Goal: Navigation & Orientation: Find specific page/section

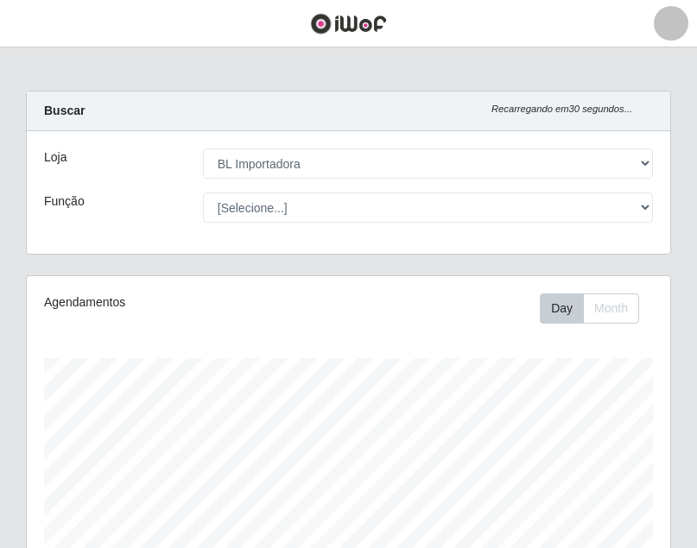
select select "259"
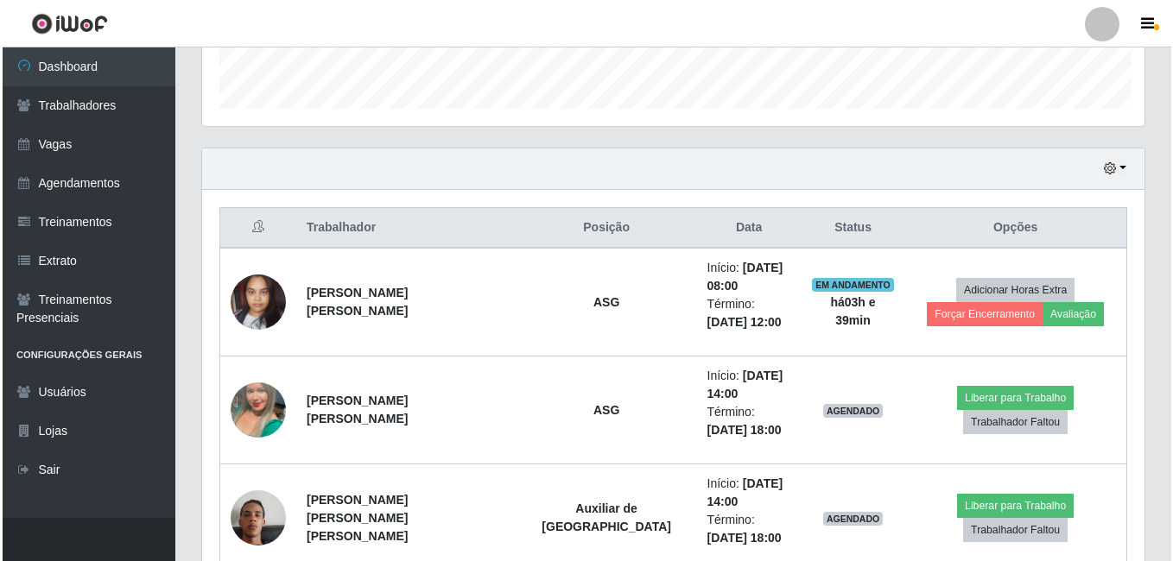
scroll to position [863206, 862622]
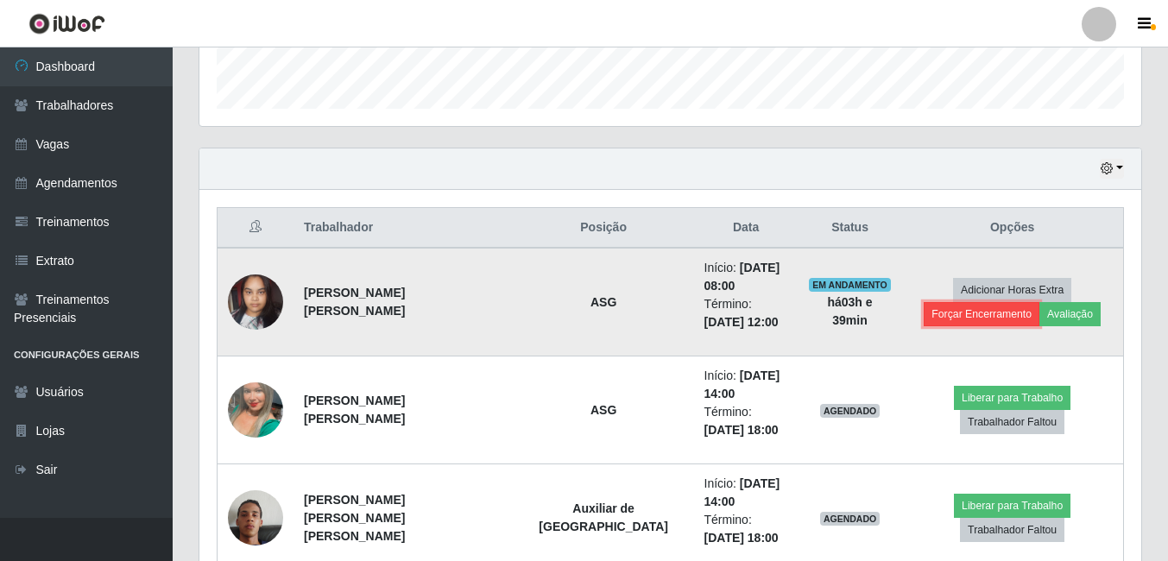
click at [696, 302] on button "Forçar Encerramento" at bounding box center [982, 314] width 116 height 24
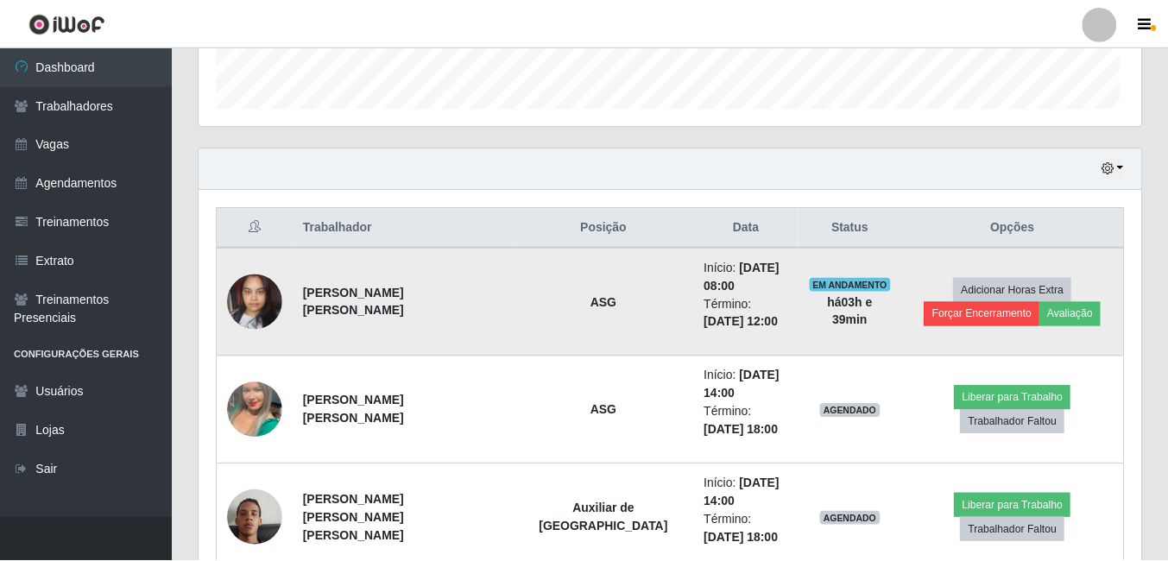
scroll to position [358, 934]
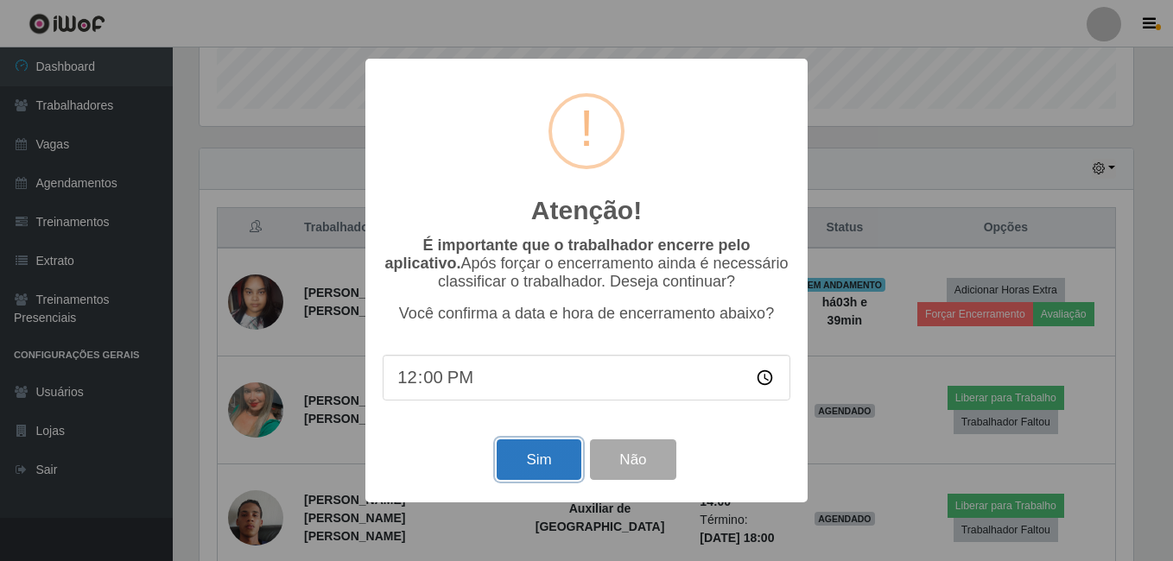
click at [547, 459] on button "Sim" at bounding box center [539, 460] width 84 height 41
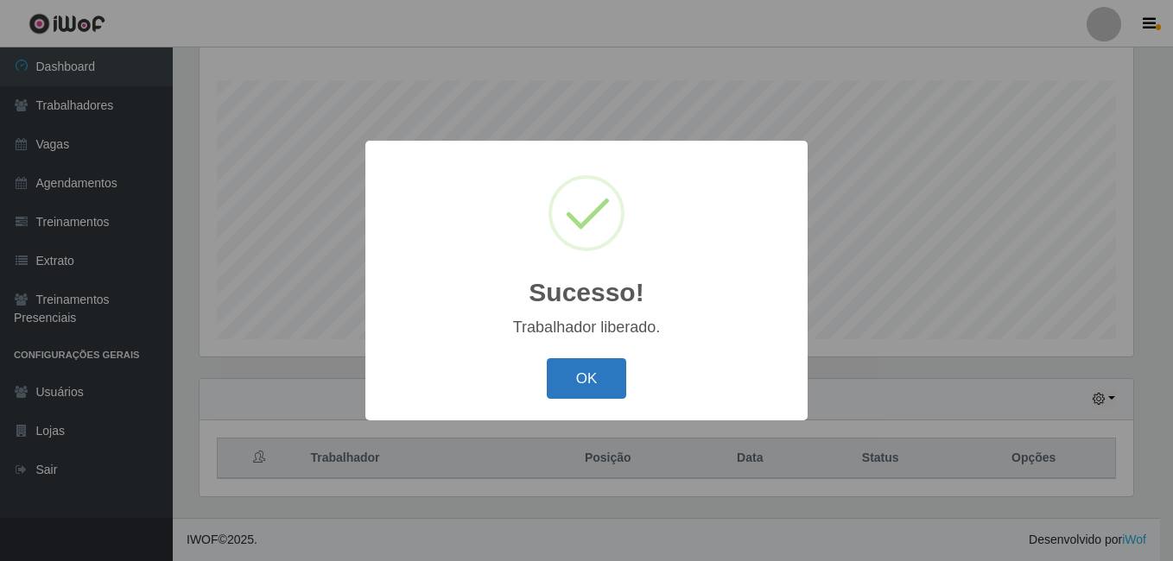
click at [576, 390] on button "OK" at bounding box center [587, 378] width 80 height 41
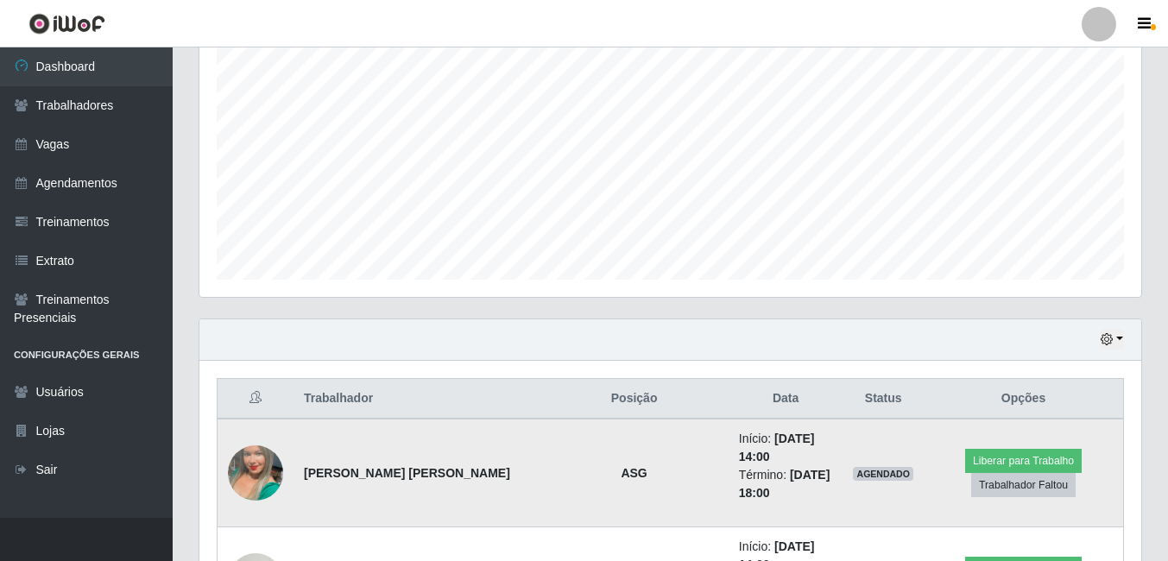
scroll to position [432, 0]
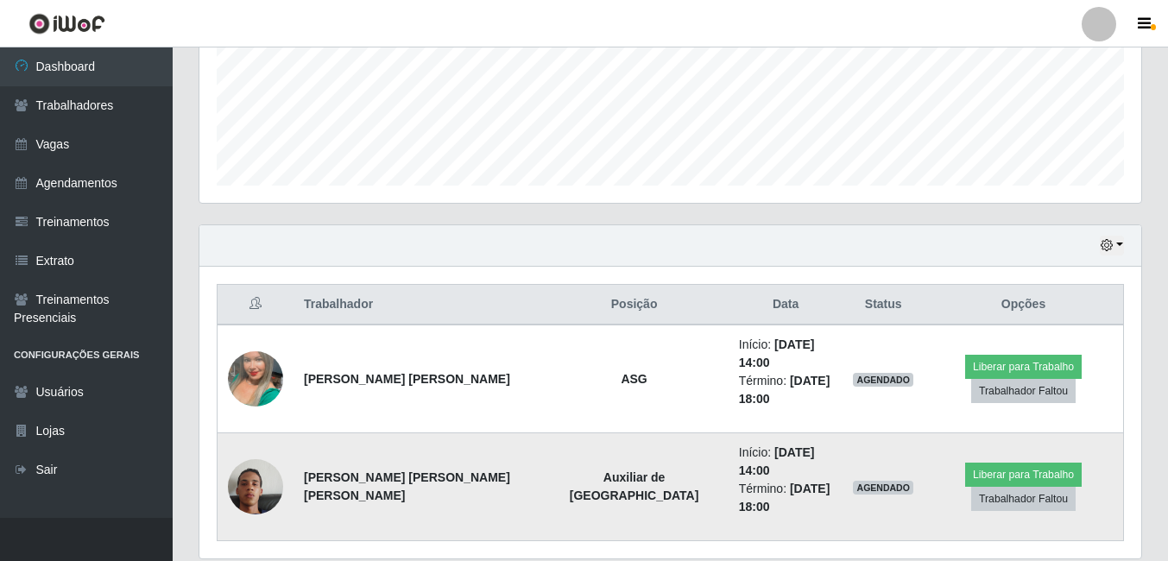
click at [246, 438] on img at bounding box center [255, 487] width 55 height 98
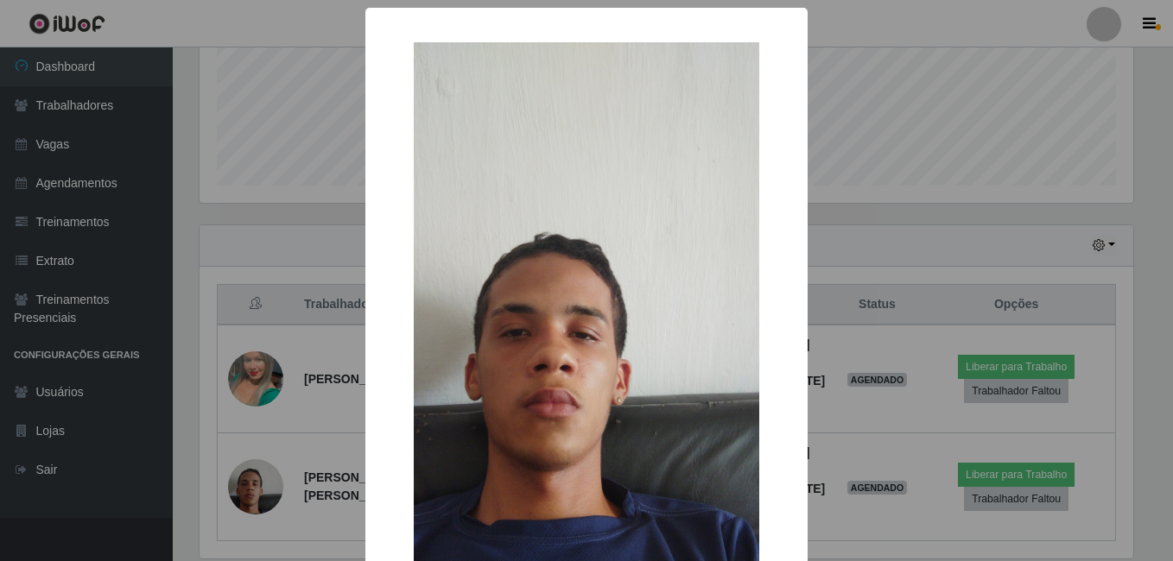
click at [331, 322] on div "× OK Cancel" at bounding box center [586, 280] width 1173 height 561
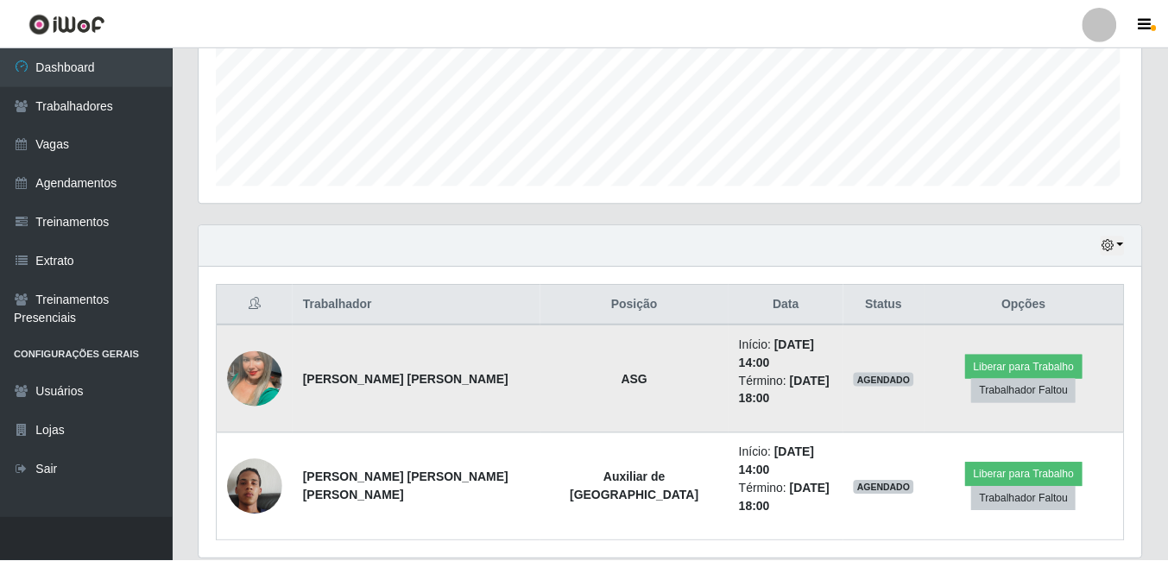
scroll to position [358, 942]
click at [270, 367] on img at bounding box center [255, 379] width 55 height 98
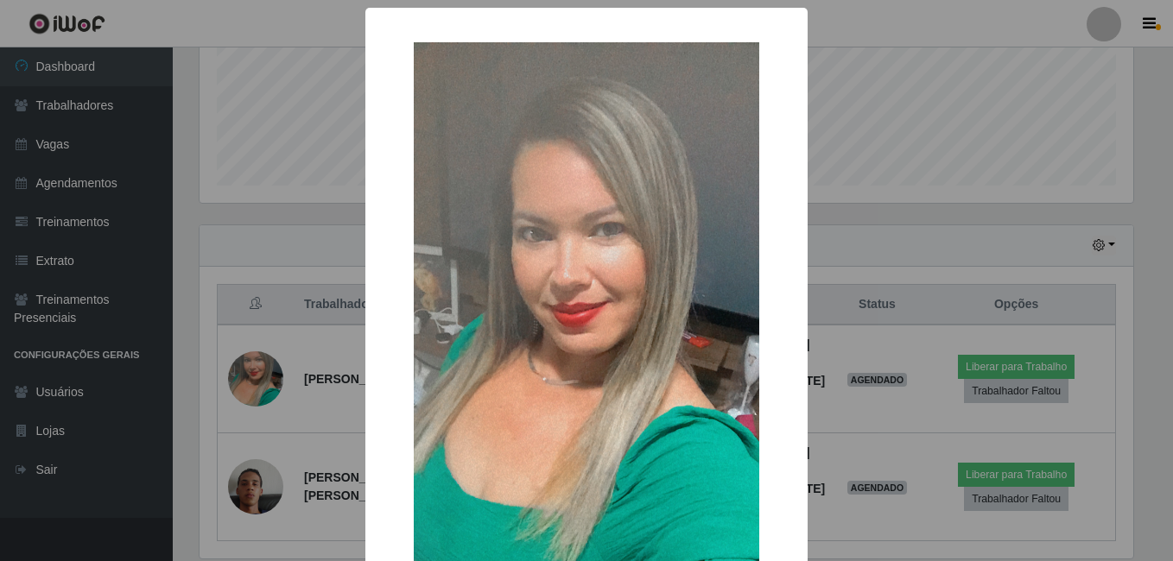
click at [301, 237] on div "× OK Cancel" at bounding box center [586, 280] width 1173 height 561
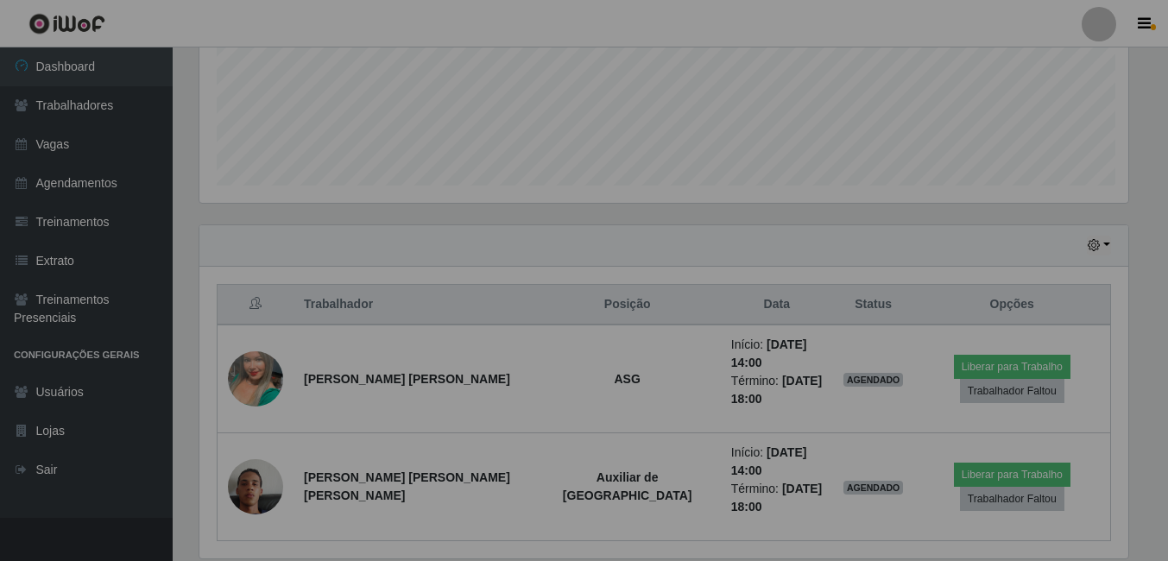
scroll to position [358, 942]
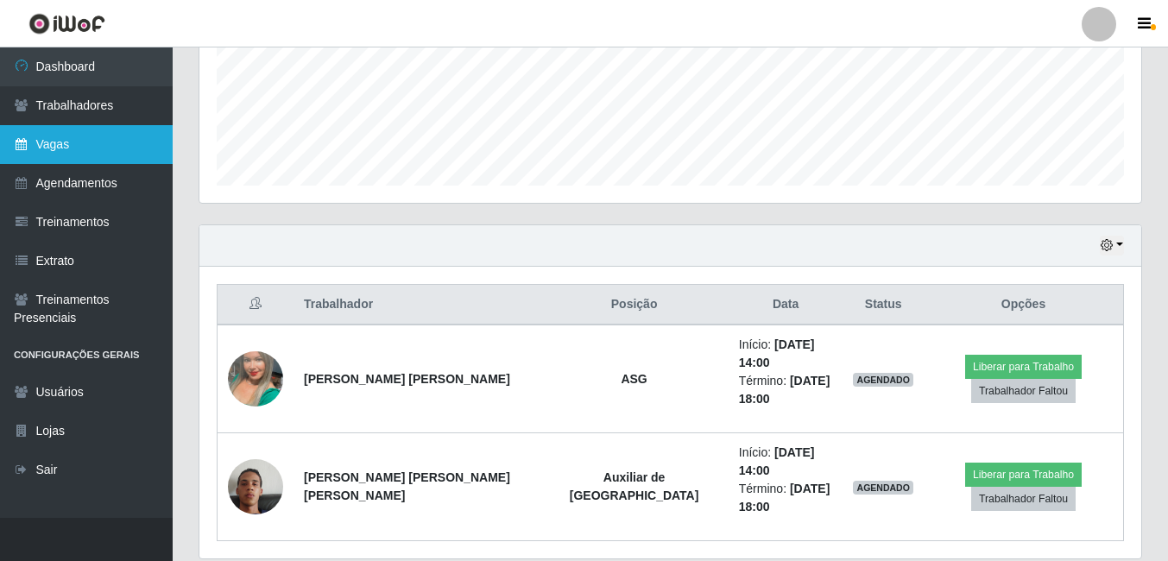
click at [76, 148] on link "Vagas" at bounding box center [86, 144] width 173 height 39
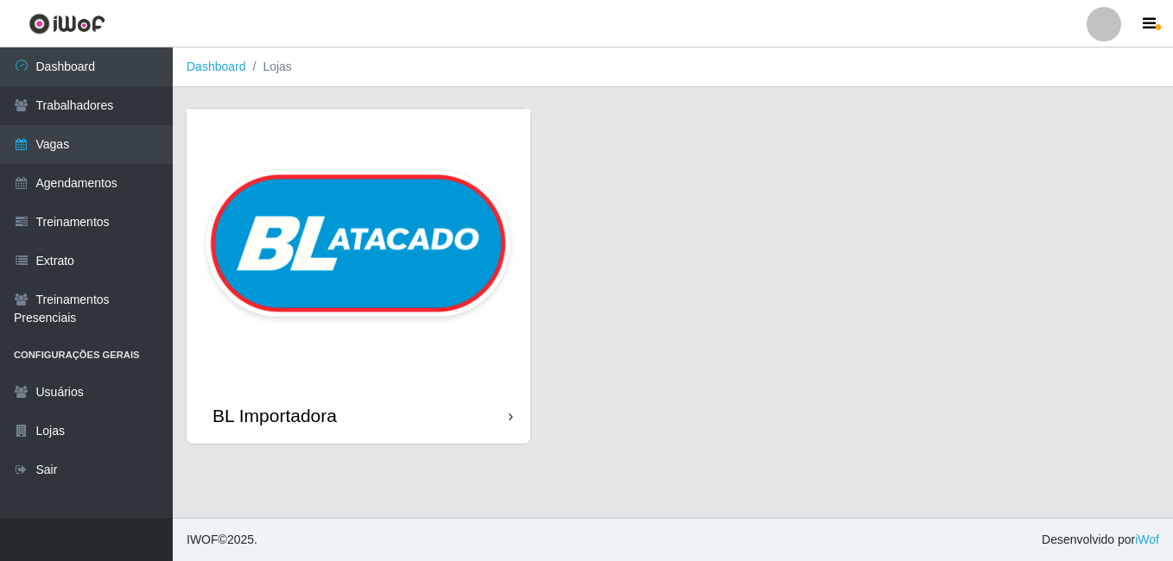
click at [370, 192] on img at bounding box center [359, 248] width 344 height 279
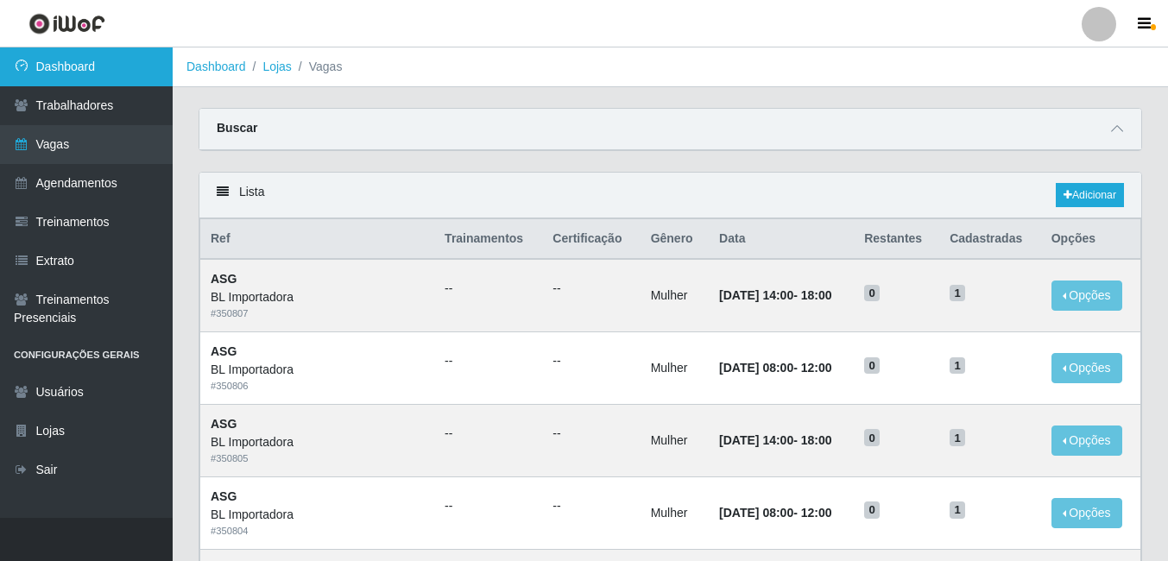
click at [118, 85] on link "Dashboard" at bounding box center [86, 66] width 173 height 39
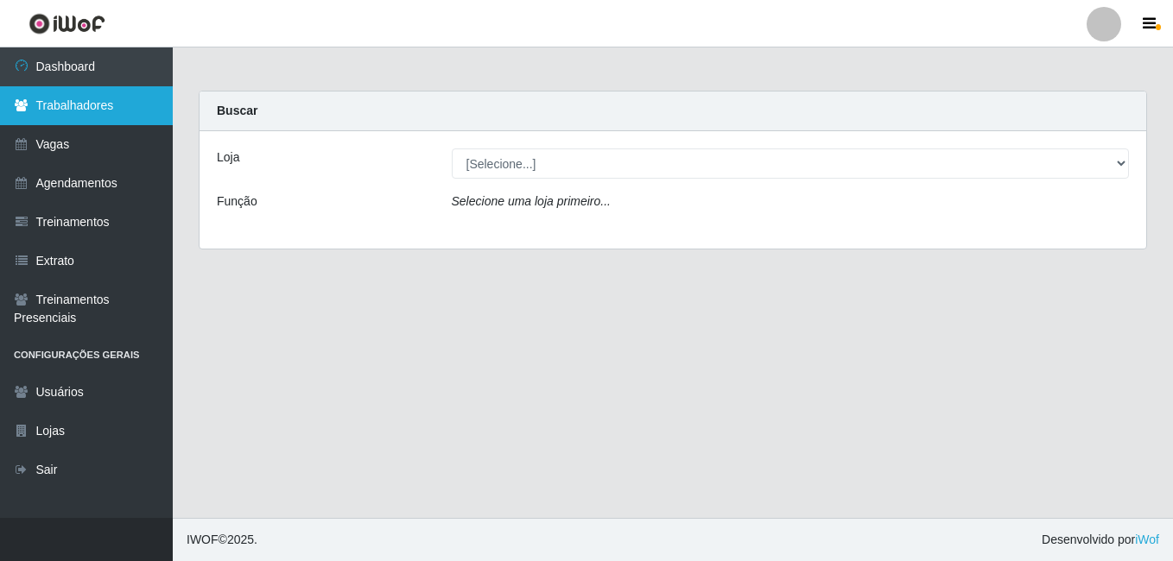
click at [118, 96] on link "Trabalhadores" at bounding box center [86, 105] width 173 height 39
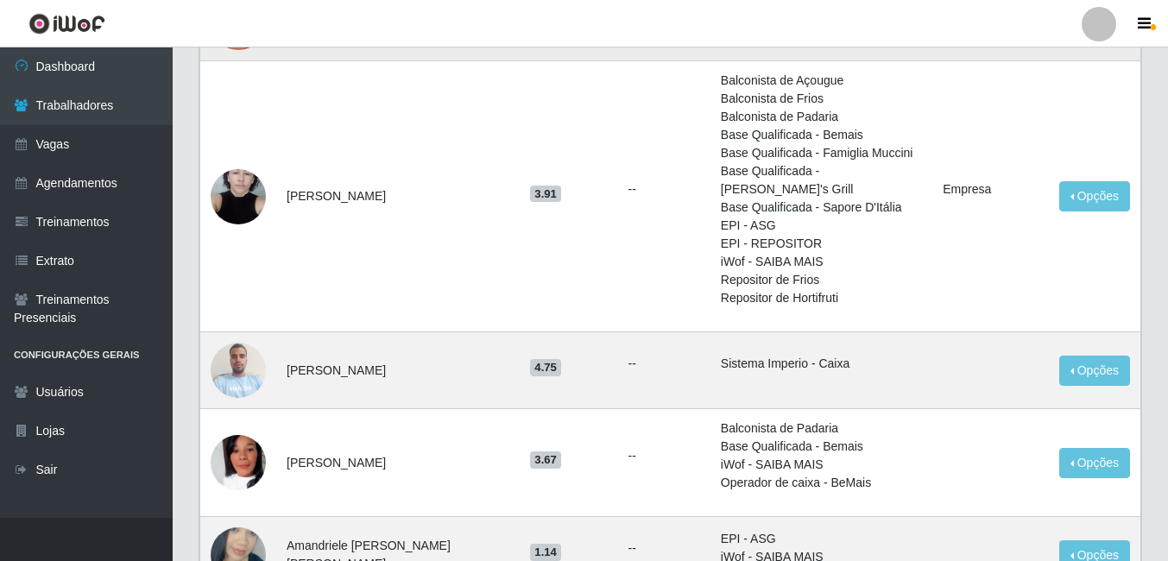
click at [334, 213] on td "Alessandra Rodrigues de Araújo" at bounding box center [398, 196] width 244 height 271
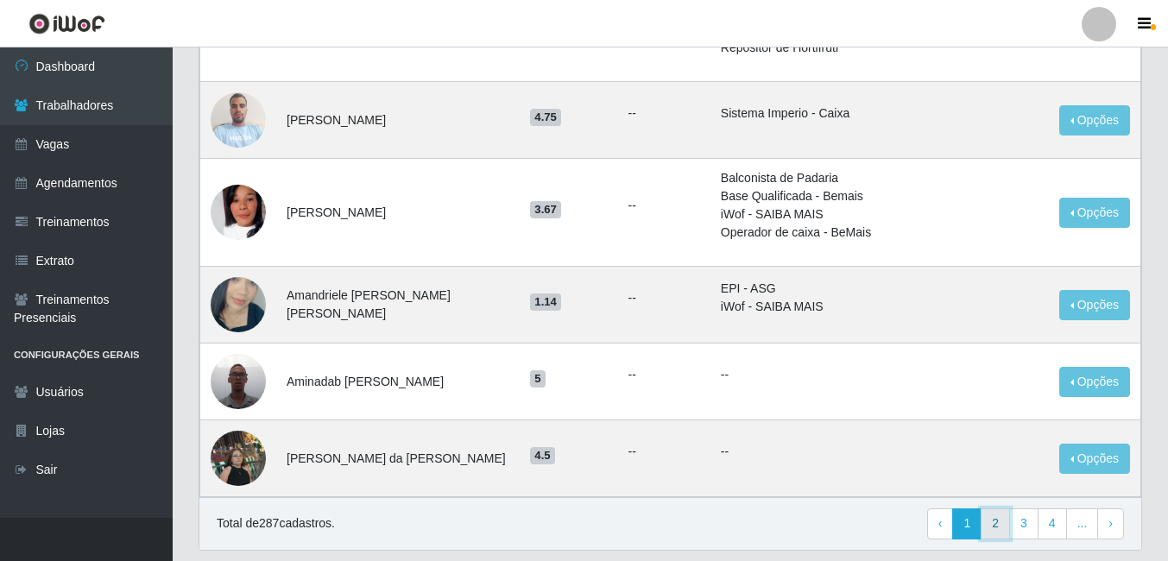
click at [696, 509] on link "2" at bounding box center [995, 524] width 29 height 31
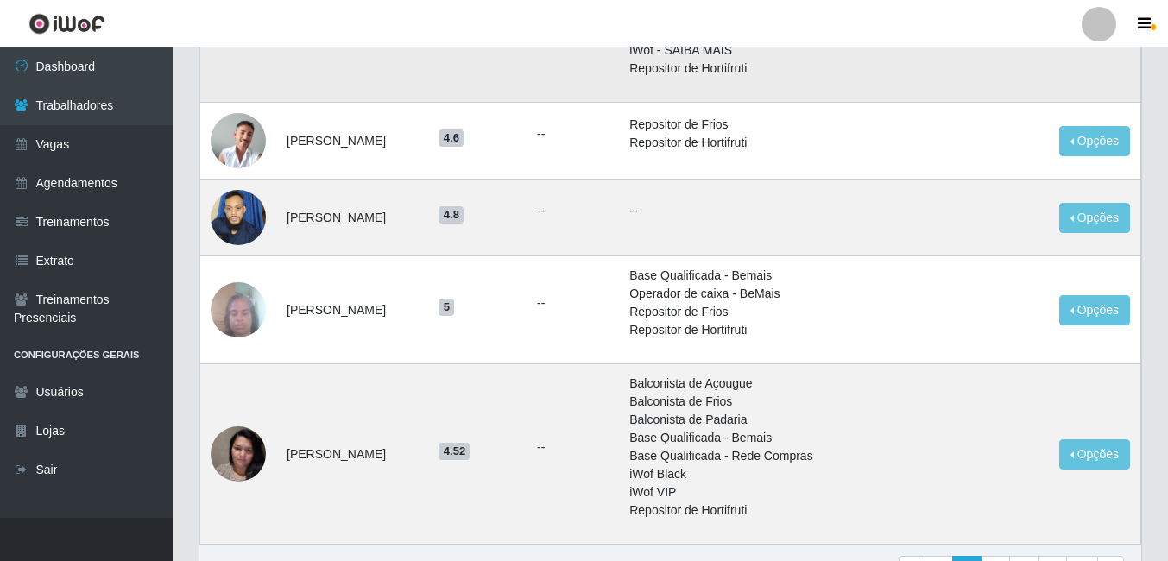
scroll to position [1295, 0]
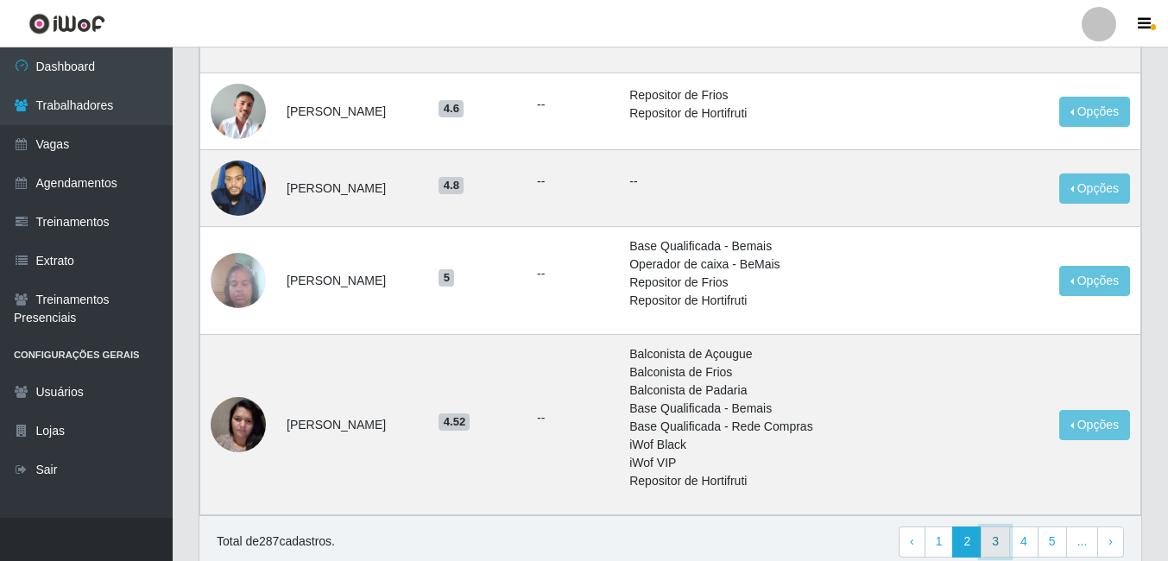
click at [1002, 527] on link "3" at bounding box center [995, 542] width 29 height 31
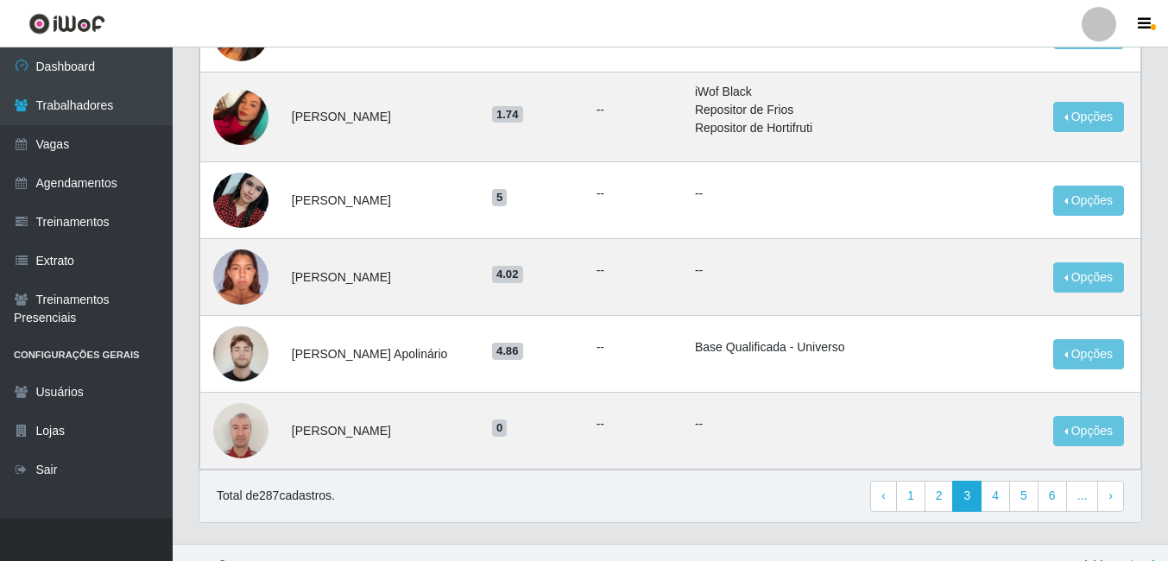
scroll to position [1199, 0]
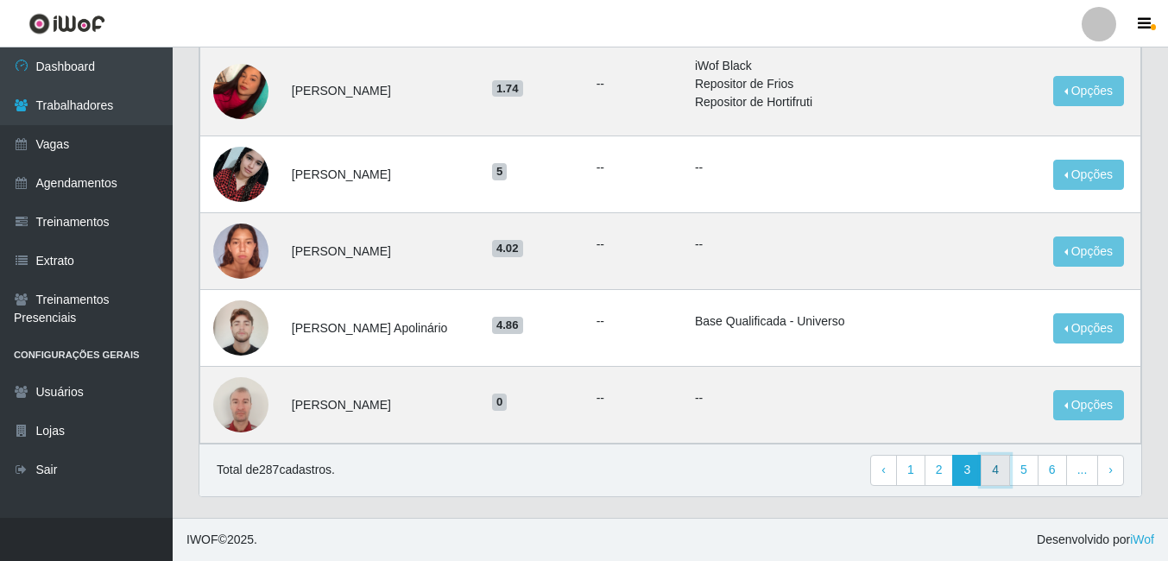
click at [1003, 477] on link "4" at bounding box center [995, 470] width 29 height 31
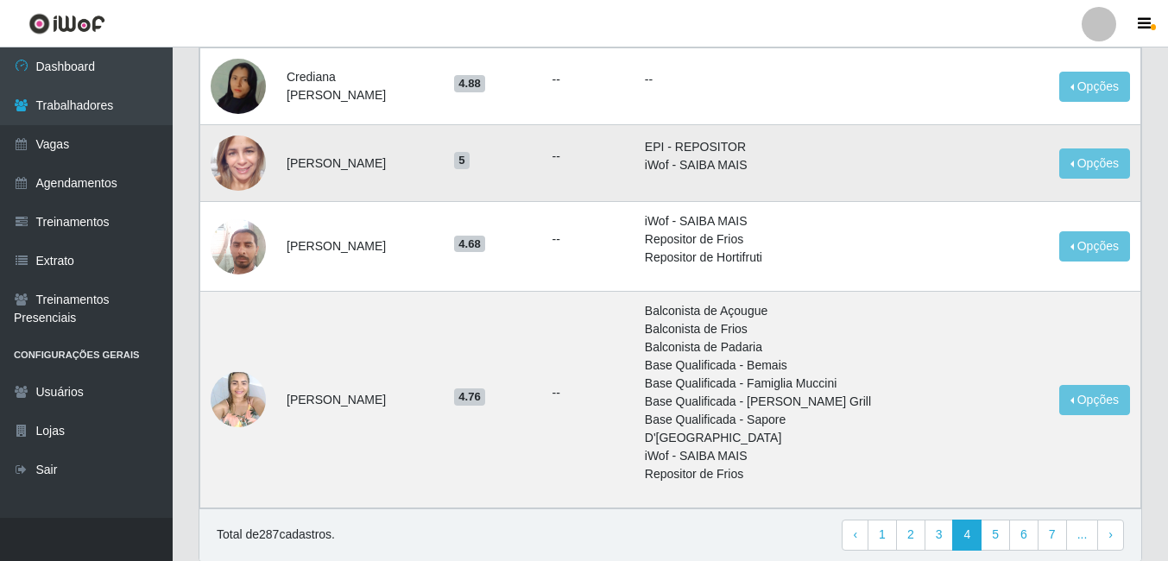
scroll to position [1381, 0]
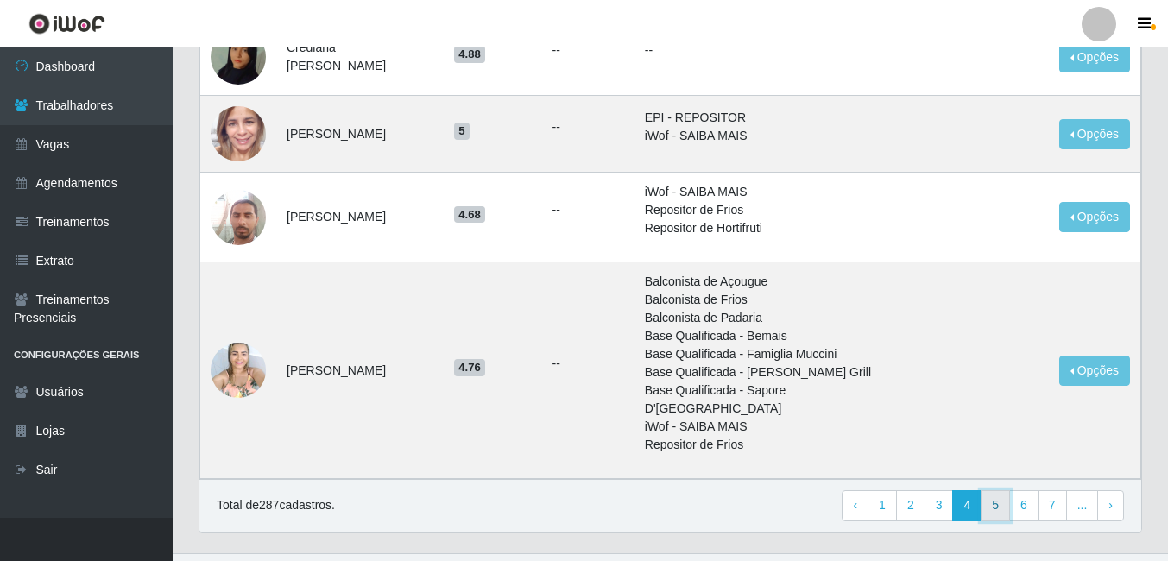
click at [1005, 491] on link "5" at bounding box center [995, 506] width 29 height 31
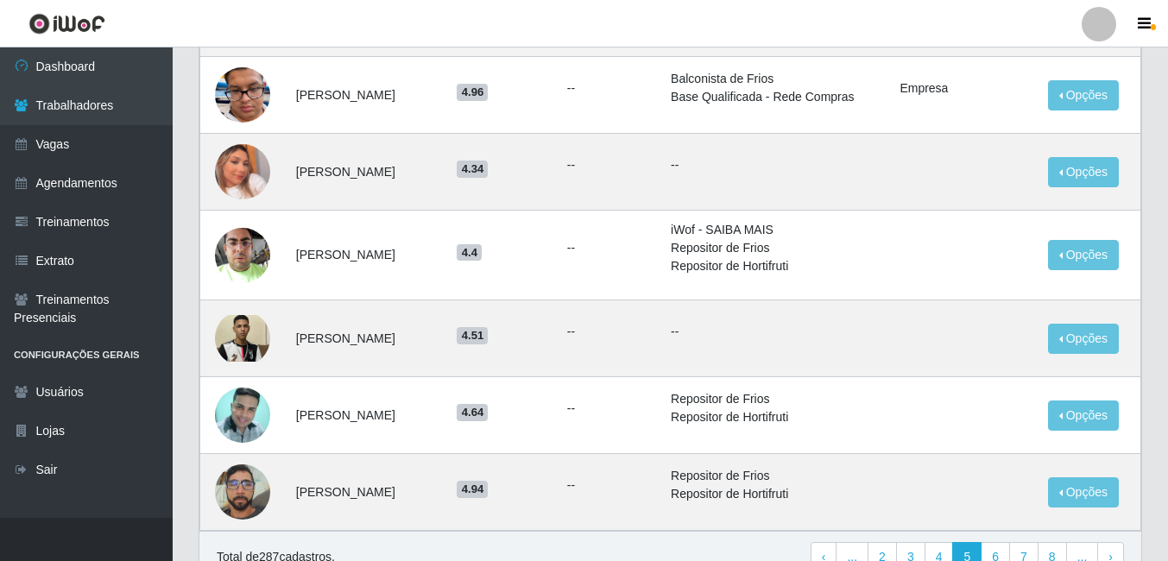
scroll to position [1123, 0]
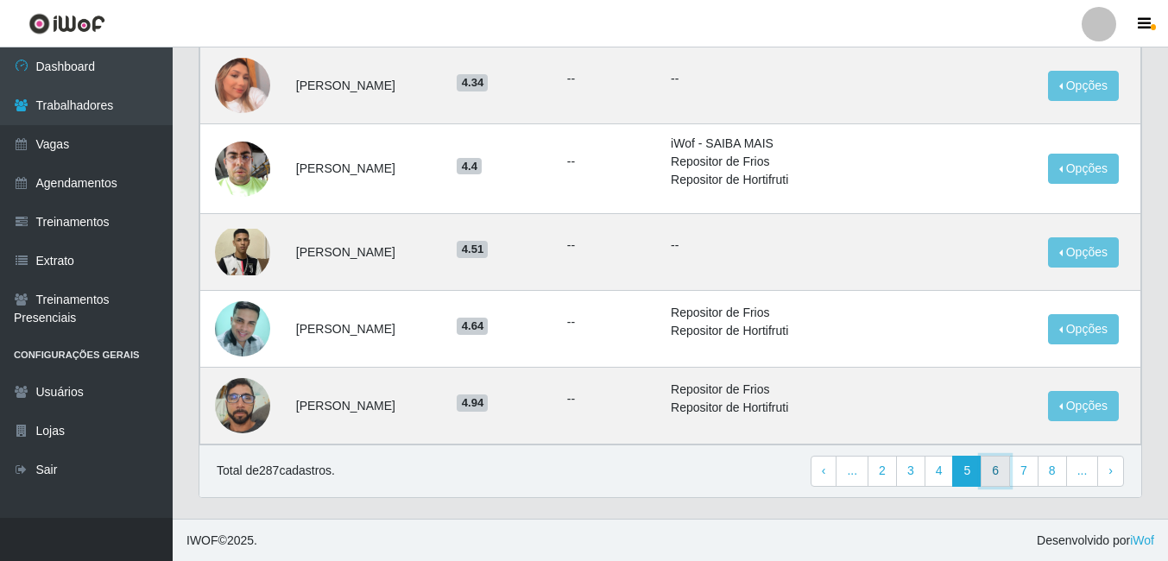
click at [1005, 469] on link "6" at bounding box center [995, 471] width 29 height 31
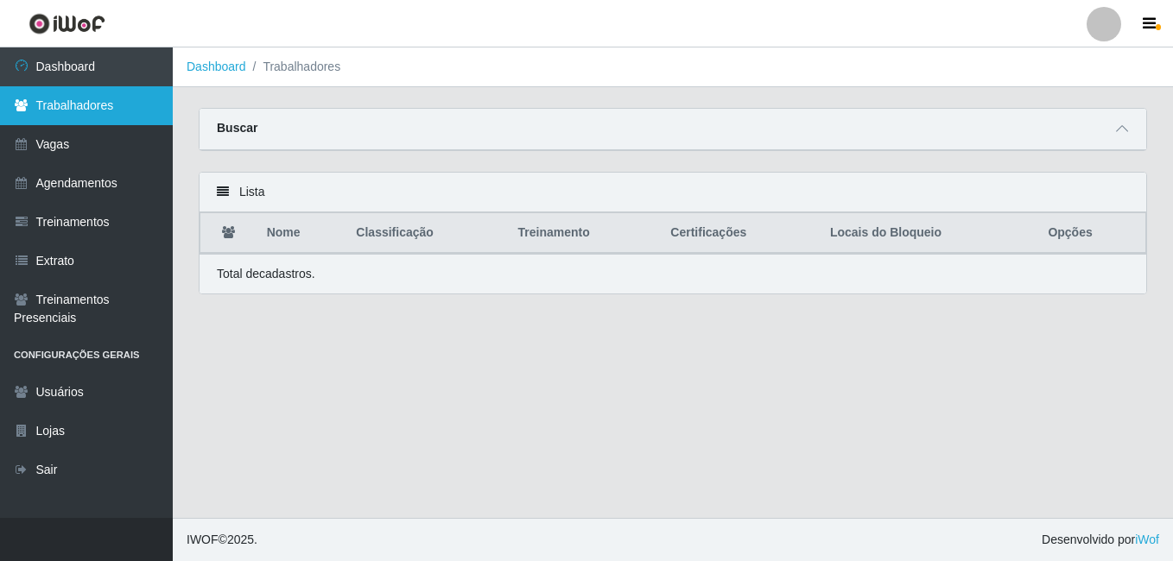
click at [66, 124] on link "Trabalhadores" at bounding box center [86, 105] width 173 height 39
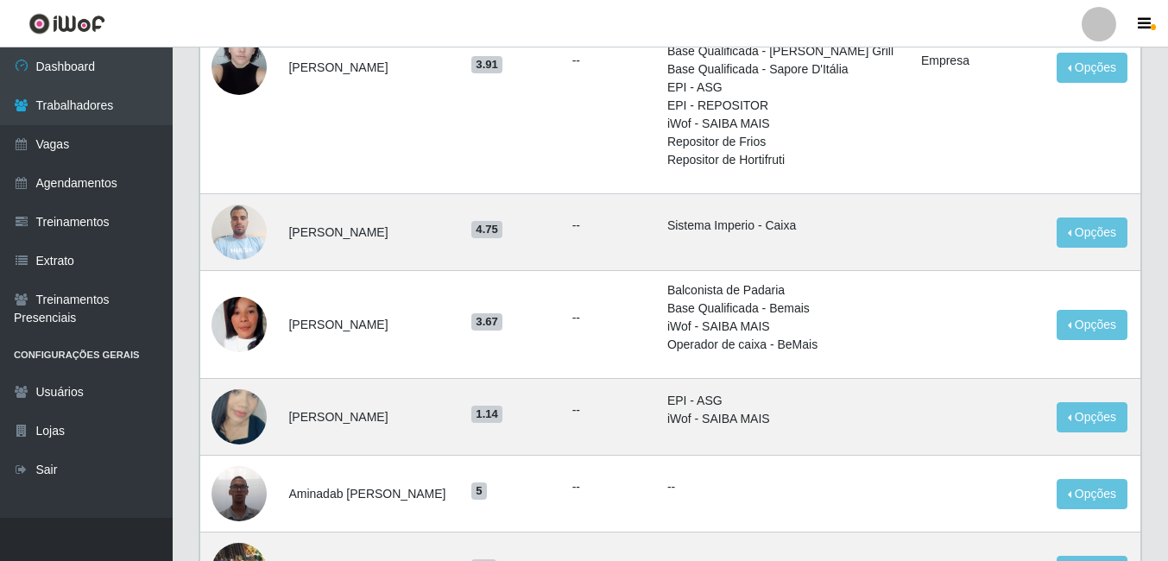
scroll to position [1373, 0]
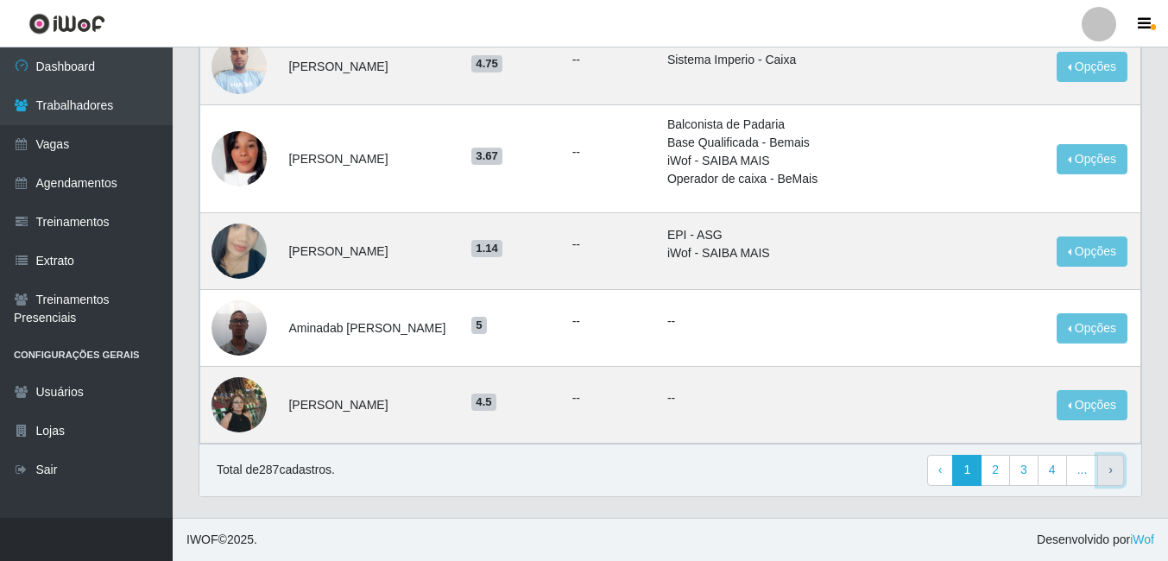
click at [1108, 481] on link "› Next" at bounding box center [1111, 470] width 27 height 31
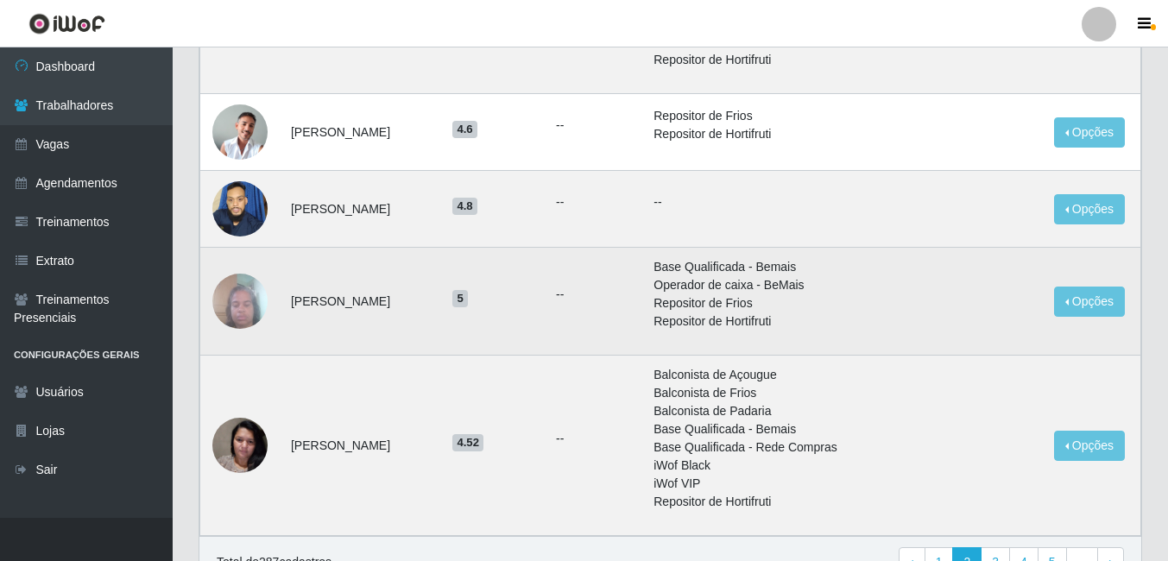
scroll to position [1313, 0]
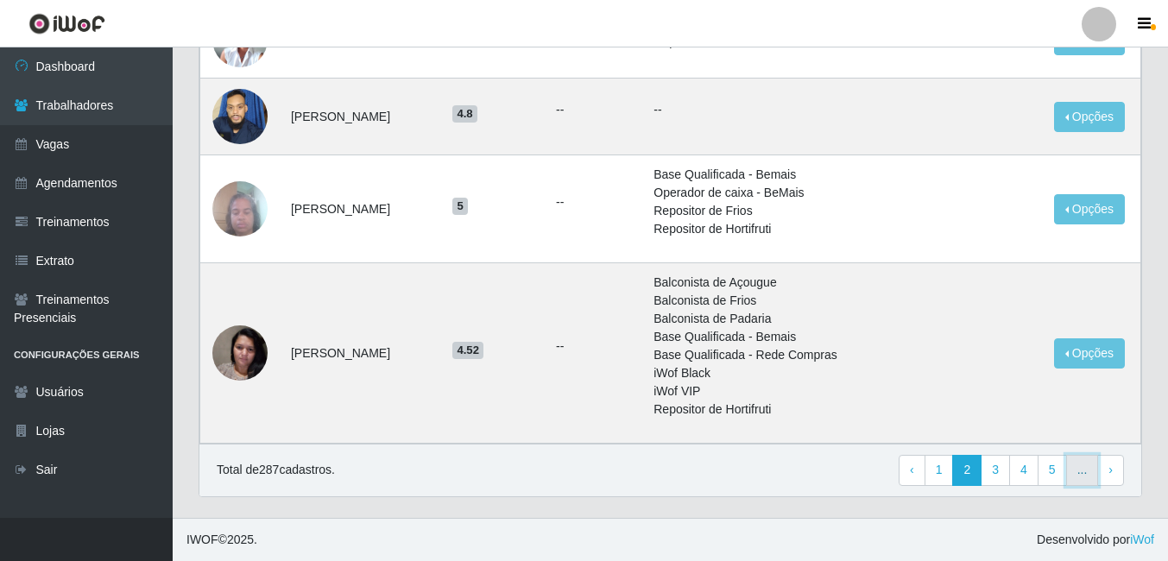
click at [1085, 470] on link "..." at bounding box center [1083, 470] width 33 height 31
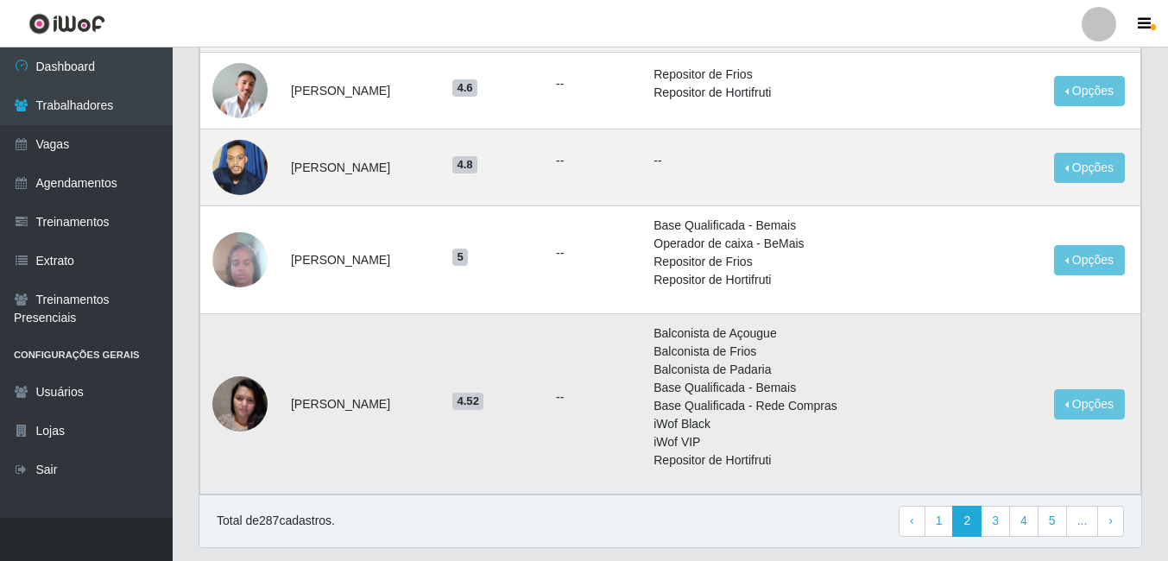
scroll to position [1313, 0]
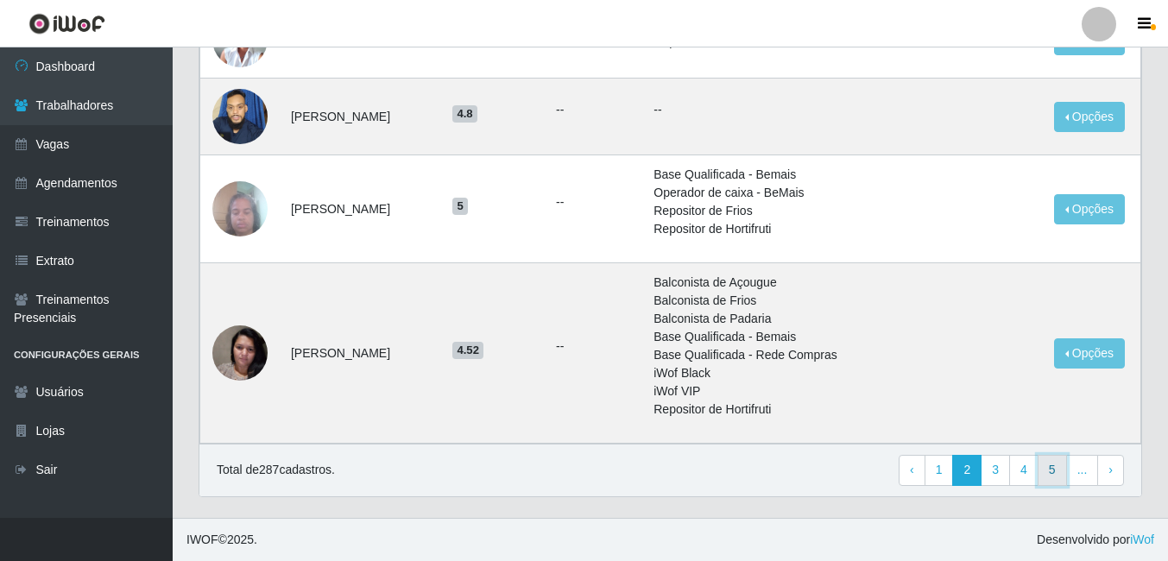
click at [1059, 473] on link "5" at bounding box center [1052, 470] width 29 height 31
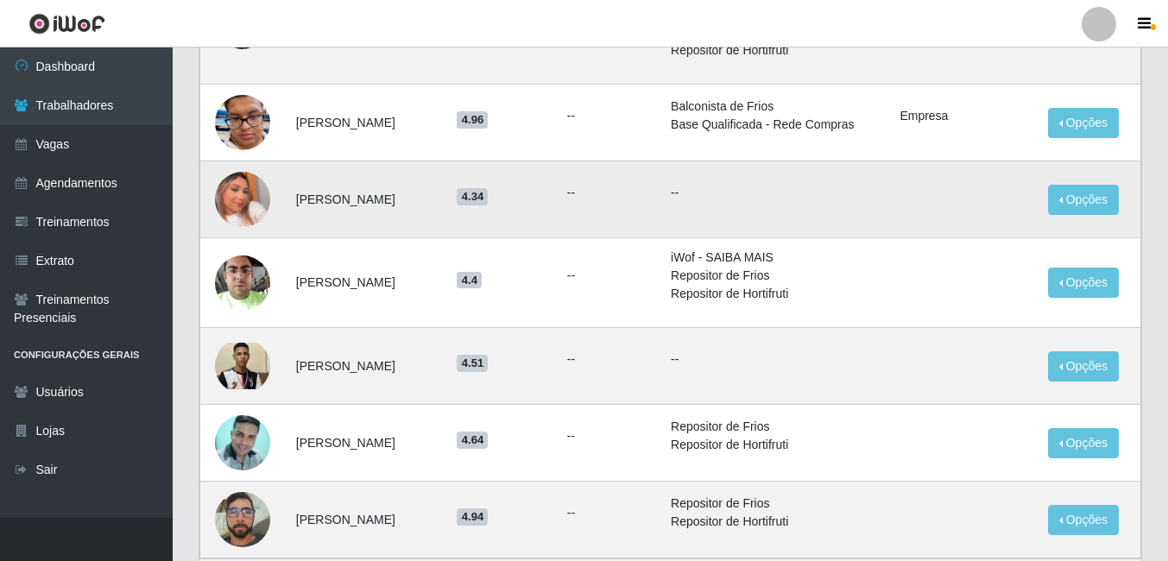
scroll to position [1123, 0]
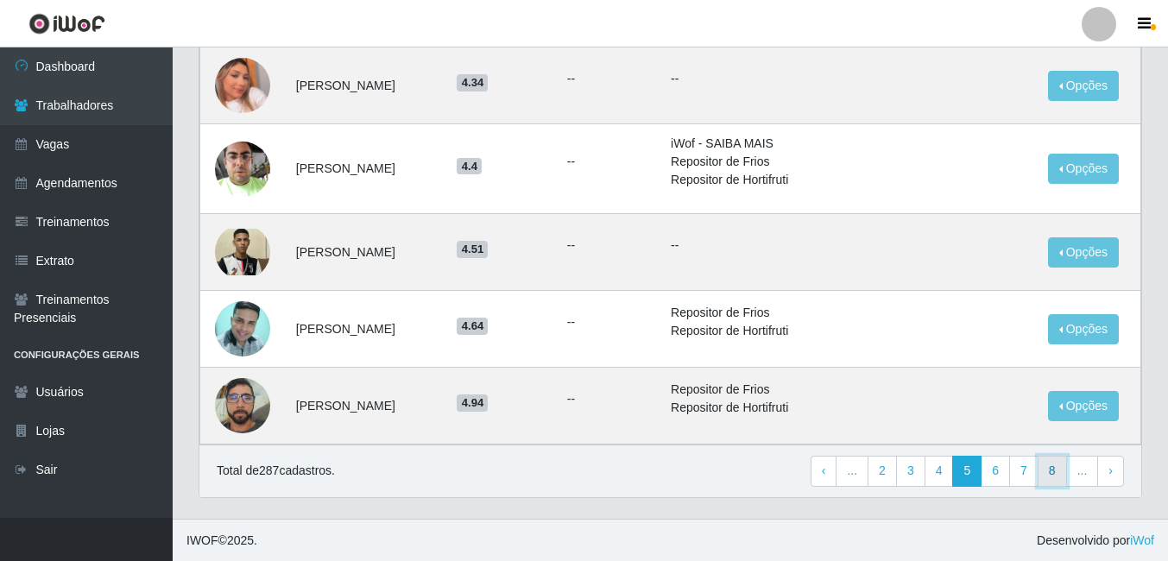
click at [1060, 478] on link "8" at bounding box center [1052, 471] width 29 height 31
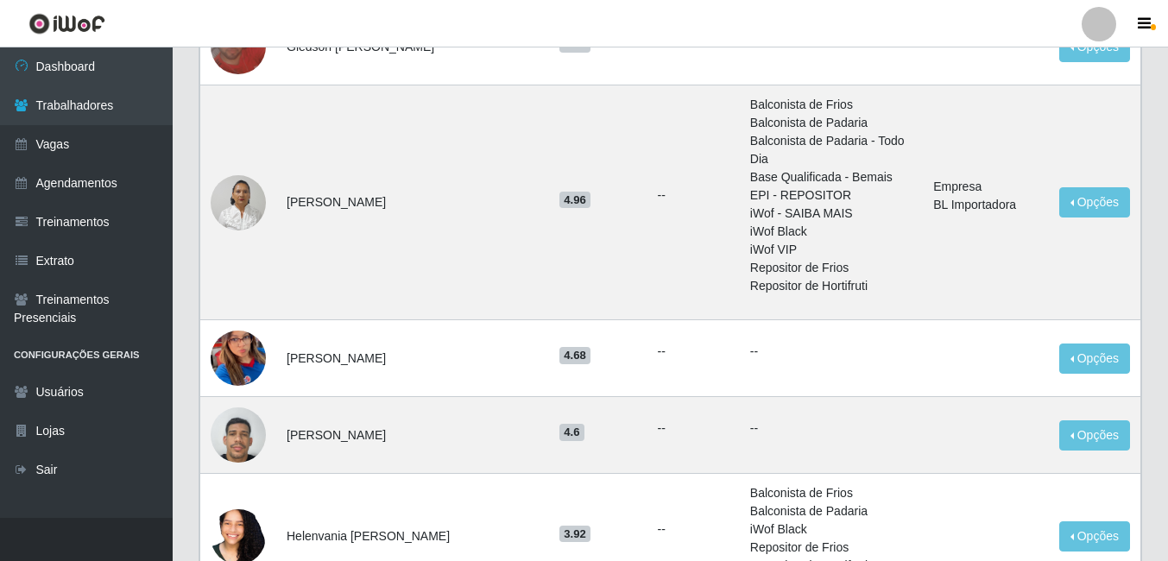
scroll to position [1332, 0]
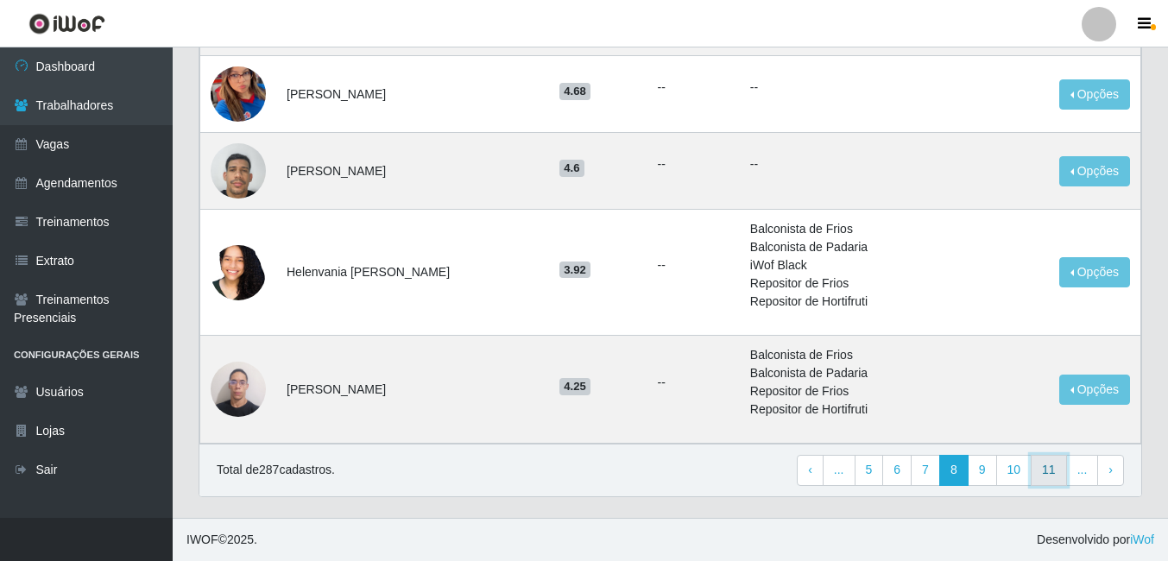
click at [1061, 476] on link "11" at bounding box center [1049, 470] width 36 height 31
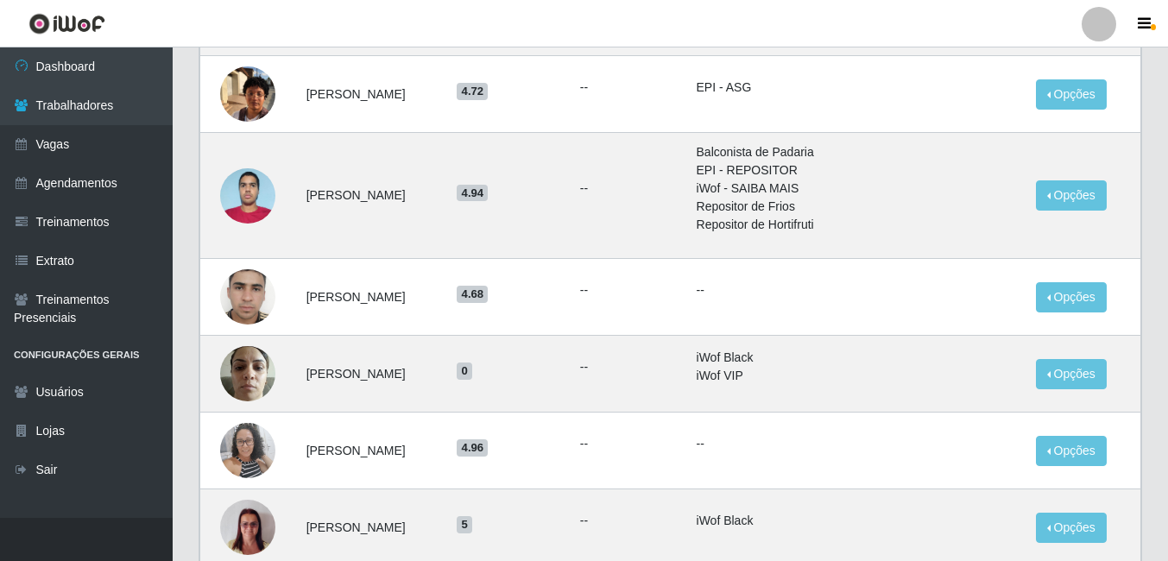
scroll to position [1168, 0]
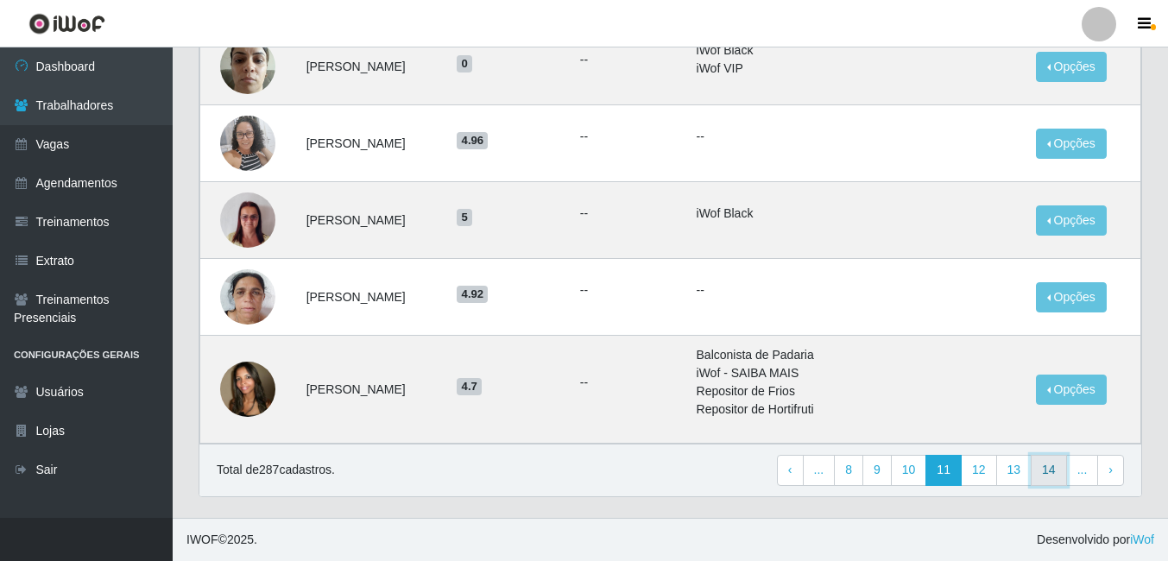
click at [1045, 468] on link "14" at bounding box center [1049, 470] width 36 height 31
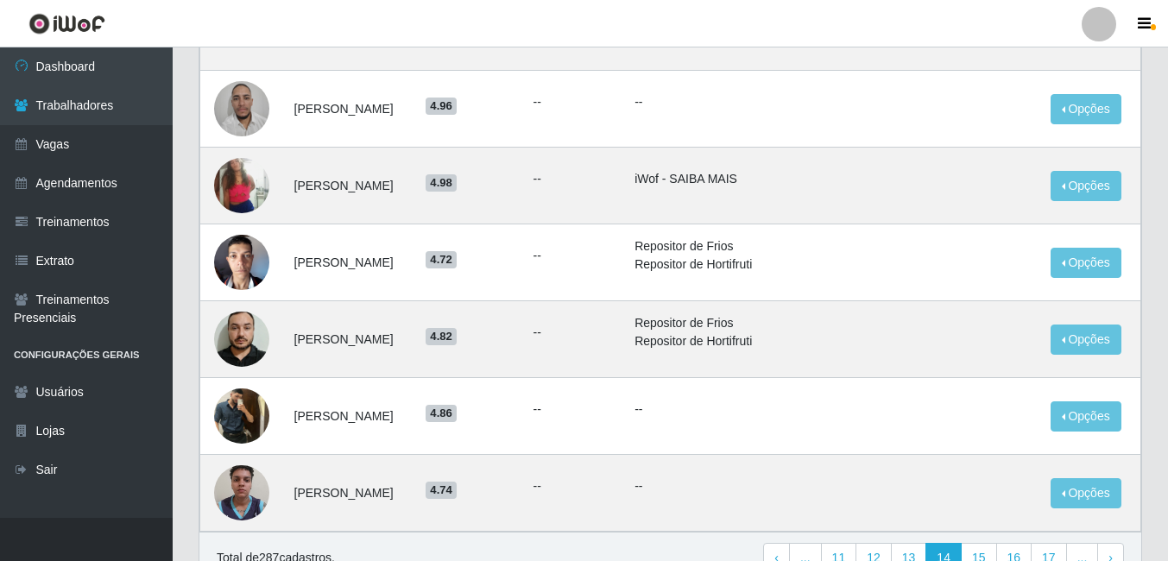
scroll to position [1490, 0]
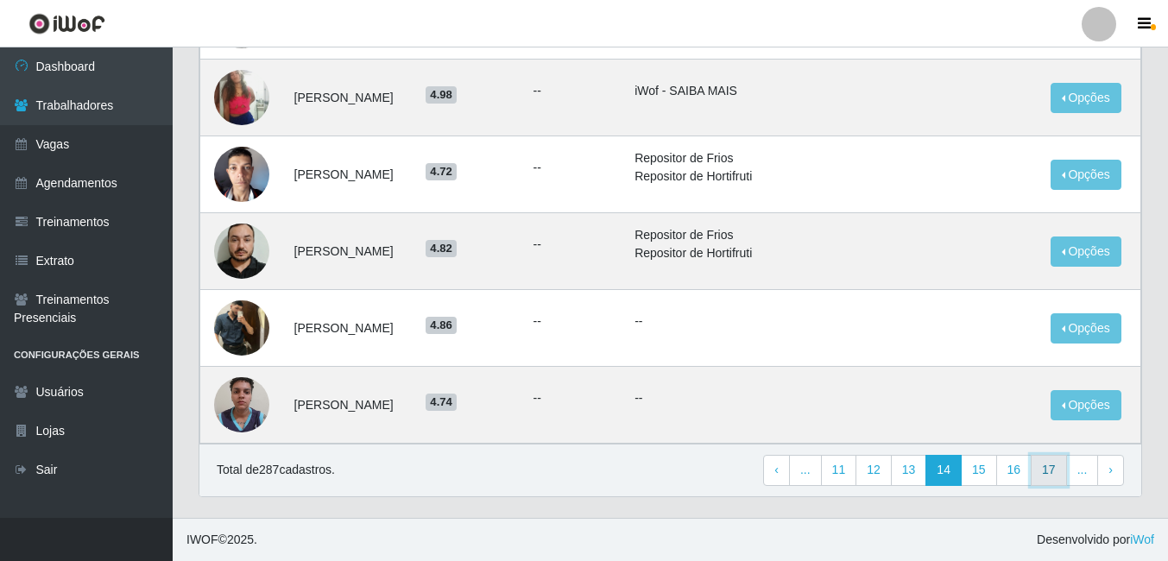
click at [1060, 473] on link "17" at bounding box center [1049, 470] width 36 height 31
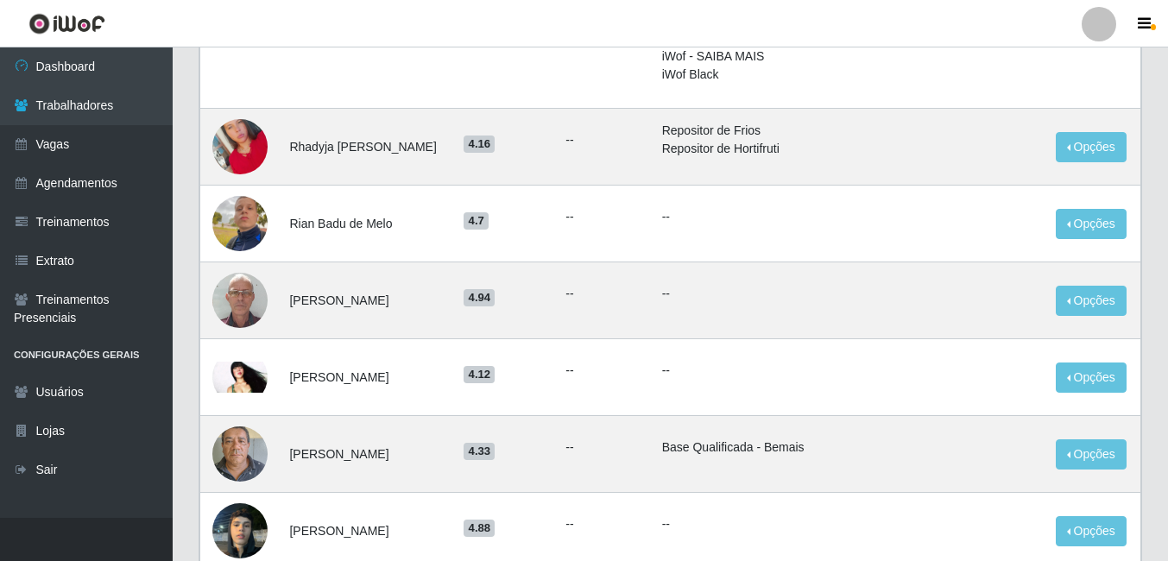
scroll to position [864, 0]
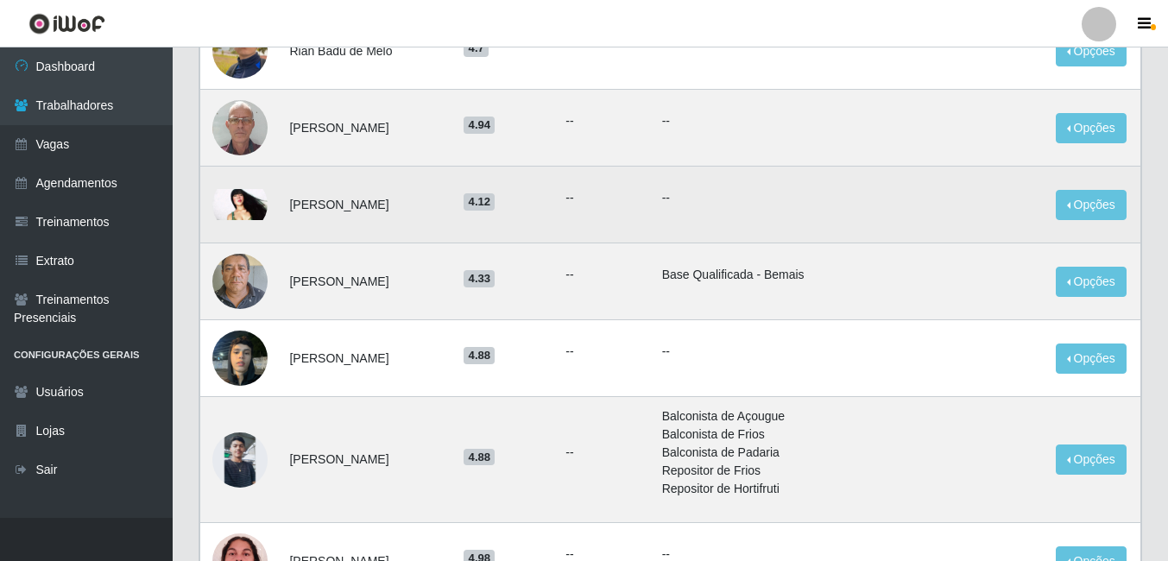
click at [242, 202] on img at bounding box center [239, 204] width 55 height 31
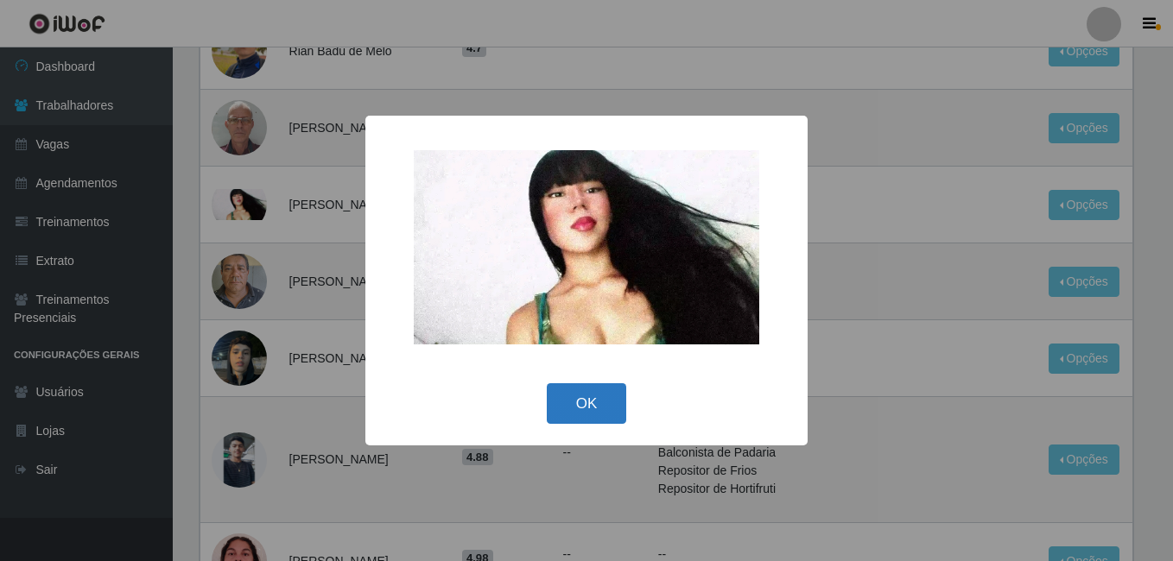
click at [619, 408] on button "OK" at bounding box center [587, 403] width 80 height 41
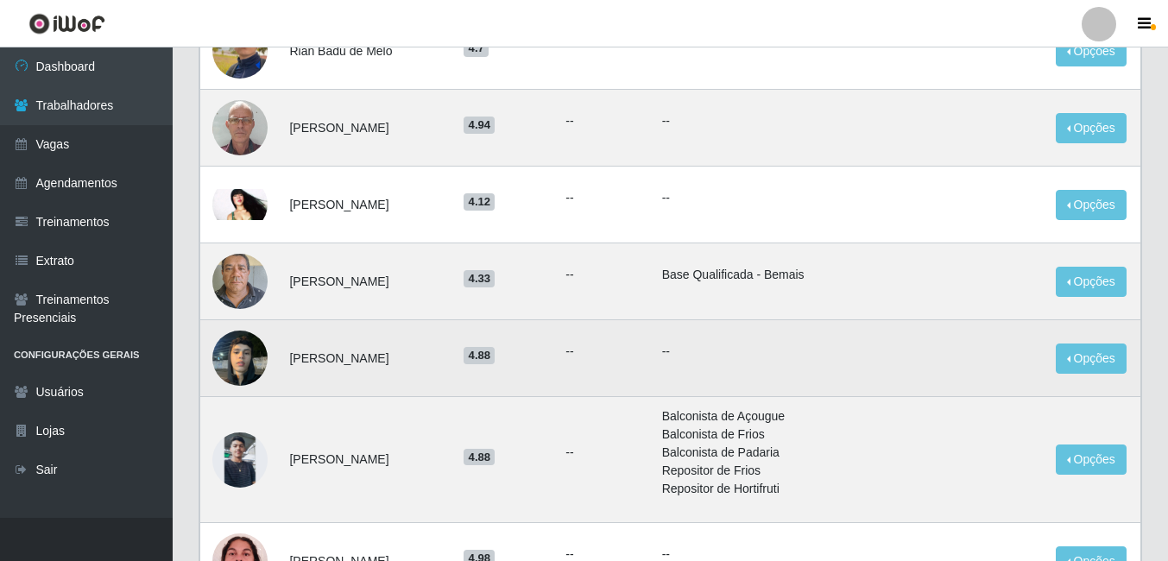
scroll to position [1282, 0]
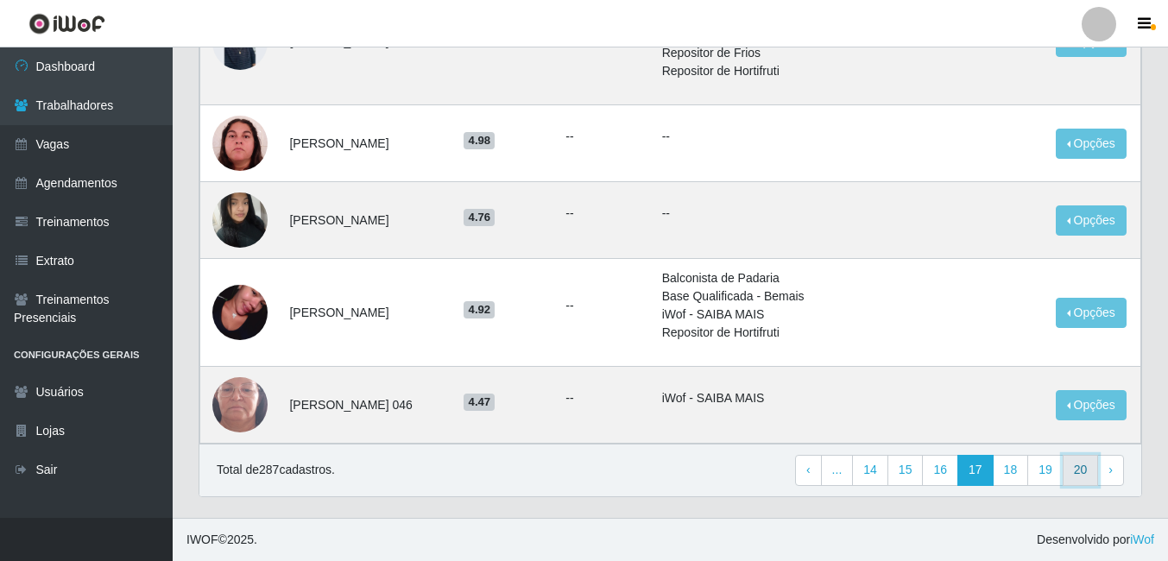
click at [1092, 461] on link "20" at bounding box center [1081, 470] width 36 height 31
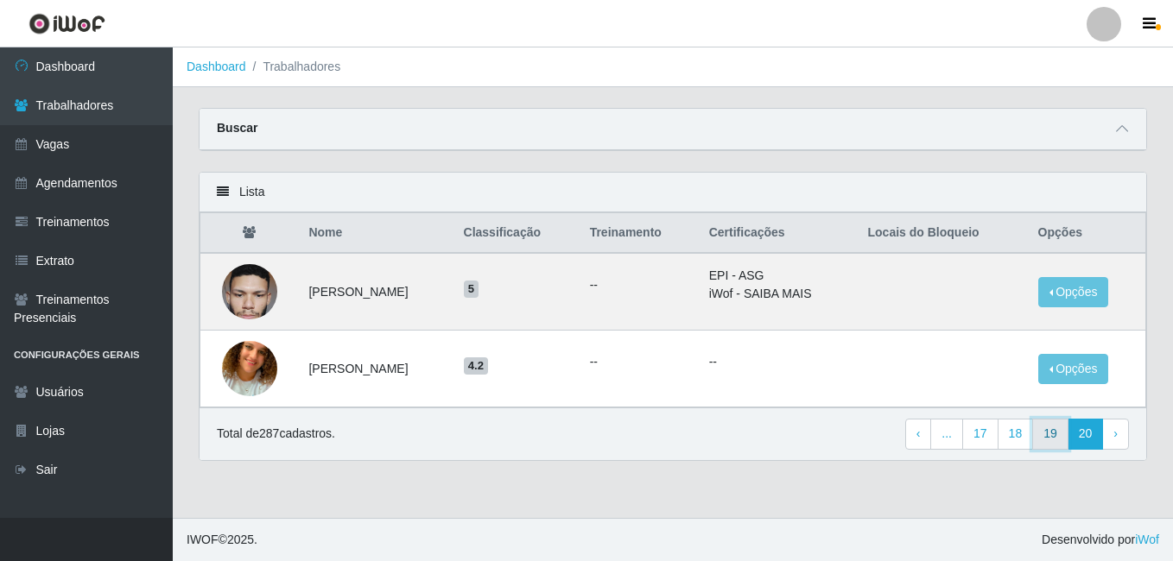
click at [1048, 432] on link "19" at bounding box center [1050, 434] width 36 height 31
